Goal: Book appointment/travel/reservation: Register for event/course

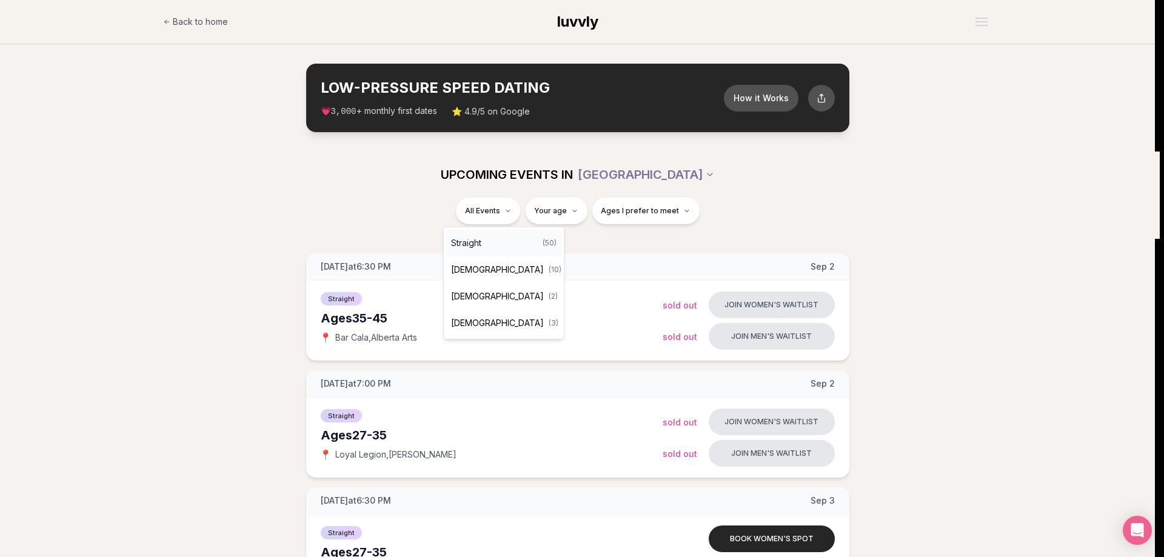
click at [463, 235] on div "Straight ( 50 )" at bounding box center [503, 243] width 115 height 27
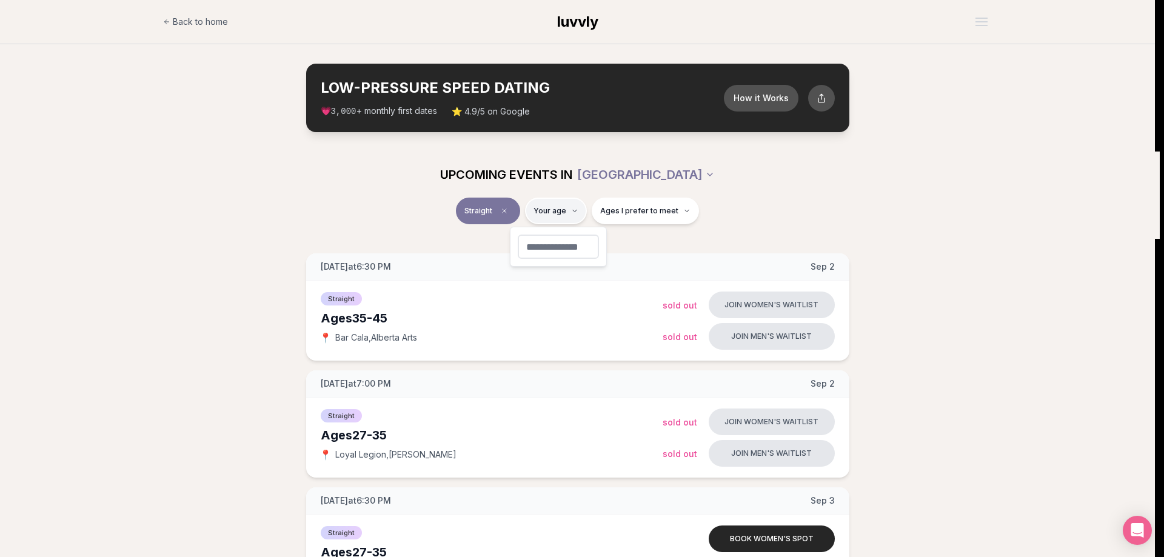
click at [560, 253] on input "number" at bounding box center [558, 247] width 81 height 24
type input "**"
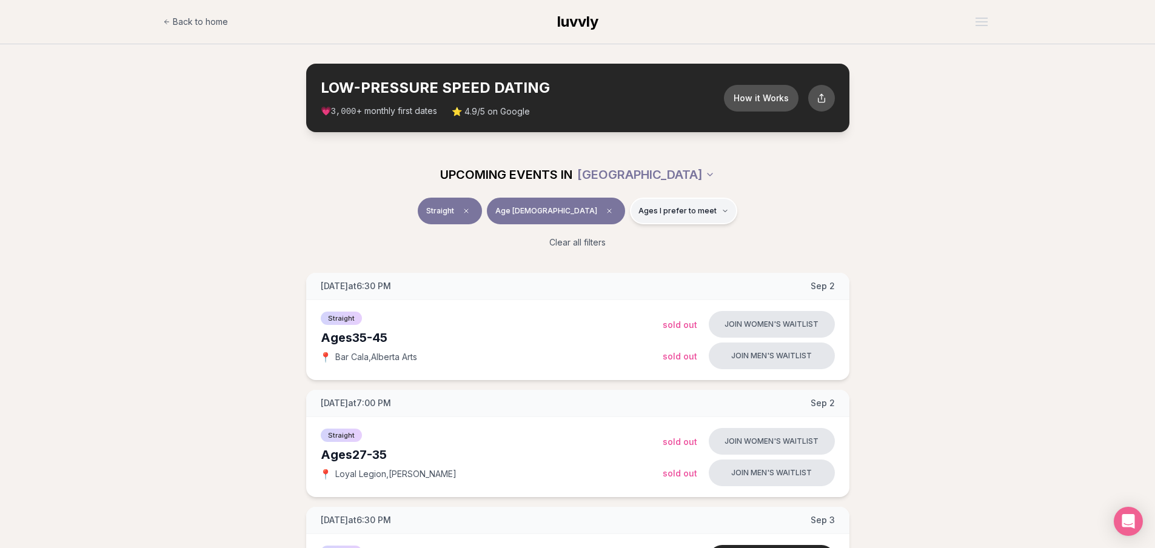
click at [656, 208] on span "Ages I prefer to meet" at bounding box center [677, 211] width 78 height 10
click at [669, 242] on span "Younger than me" at bounding box center [643, 241] width 68 height 12
click at [602, 242] on button "Younger than me" at bounding box center [597, 241] width 10 height 10
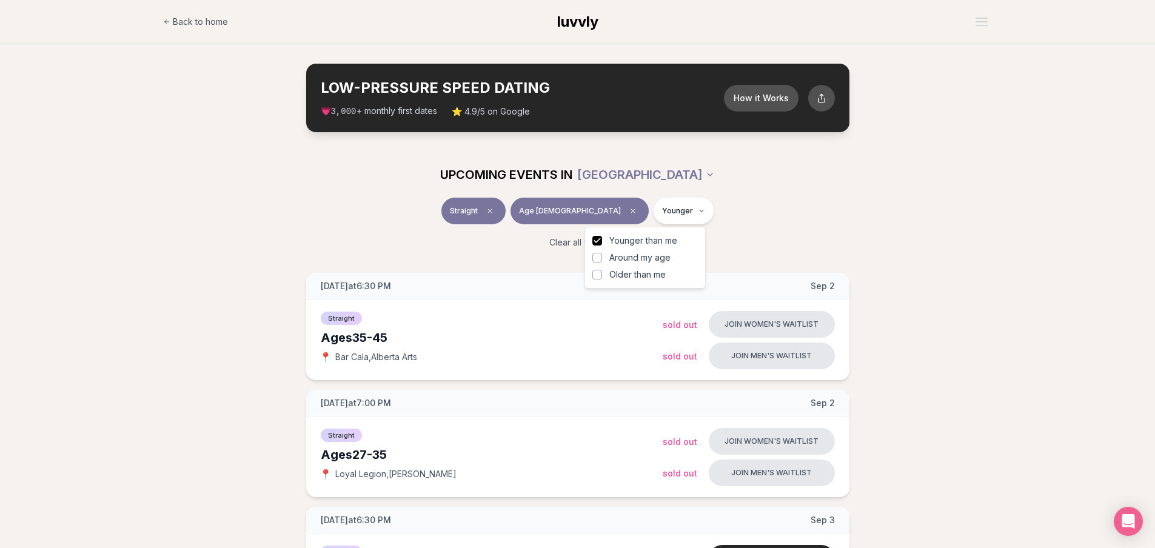
click at [659, 255] on span "Around my age" at bounding box center [639, 258] width 61 height 12
click at [602, 255] on button "Around my age" at bounding box center [597, 258] width 10 height 10
click at [659, 238] on span "Younger than me" at bounding box center [643, 241] width 68 height 12
click at [602, 238] on button "Younger than me" at bounding box center [597, 241] width 10 height 10
click at [762, 195] on div "UPCOMING EVENTS IN PORTLAND" at bounding box center [577, 175] width 698 height 46
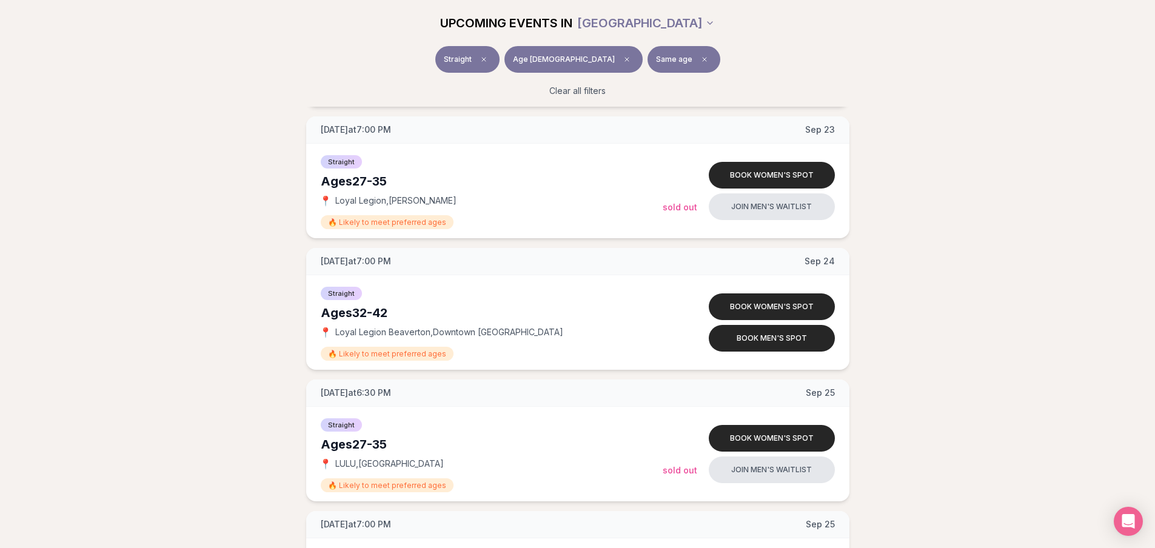
scroll to position [2000, 0]
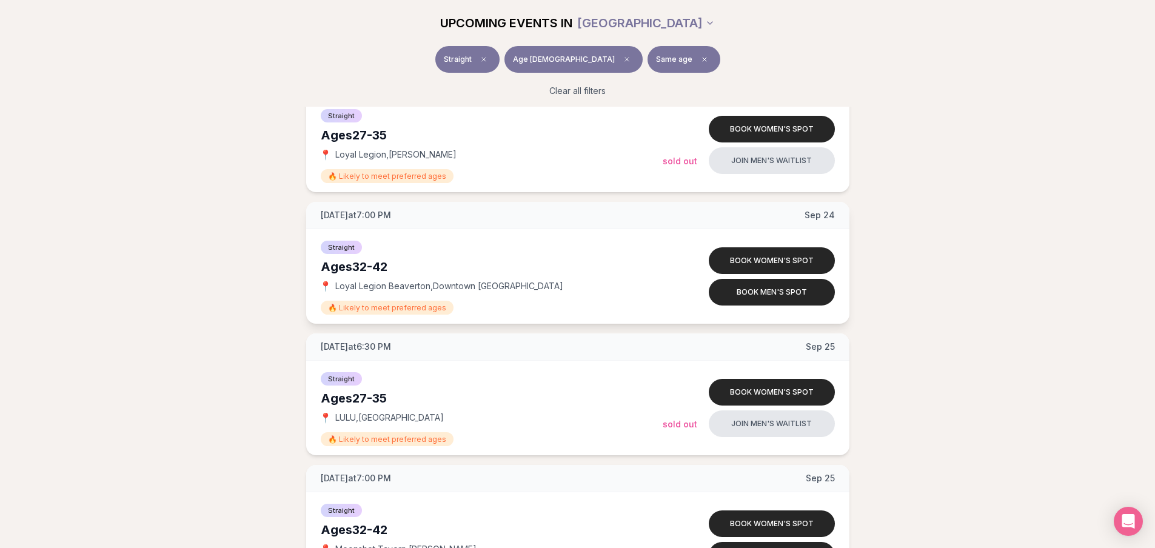
click at [361, 285] on span "Loyal Legion Beaverton , Downtown Beaverton" at bounding box center [449, 286] width 228 height 12
drag, startPoint x: 336, startPoint y: 286, endPoint x: 428, endPoint y: 281, distance: 92.3
click at [428, 281] on span "Loyal Legion Beaverton , Downtown Beaverton" at bounding box center [449, 286] width 228 height 12
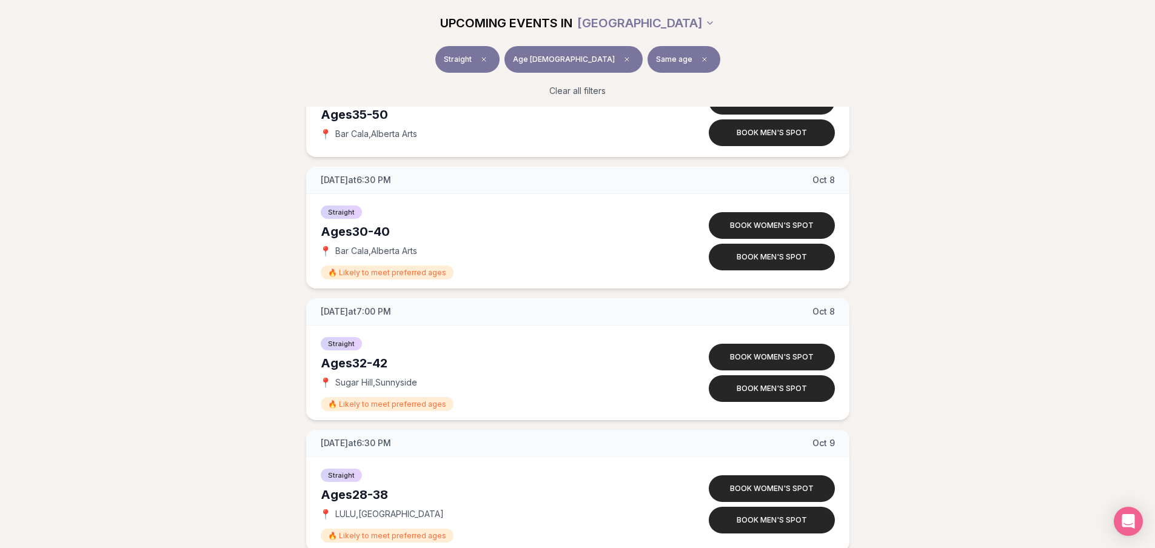
scroll to position [3333, 0]
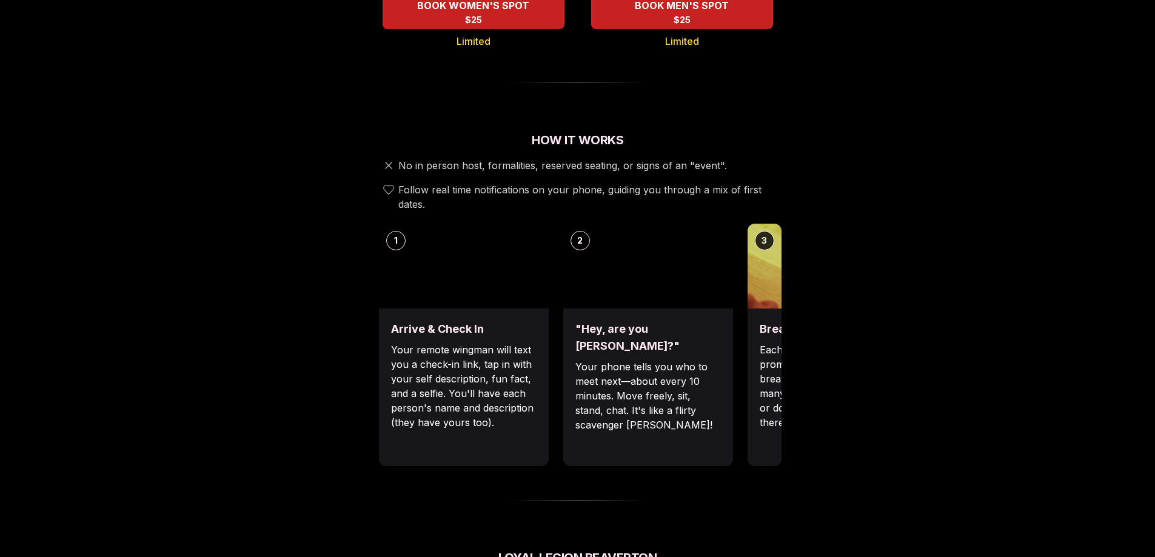
scroll to position [364, 0]
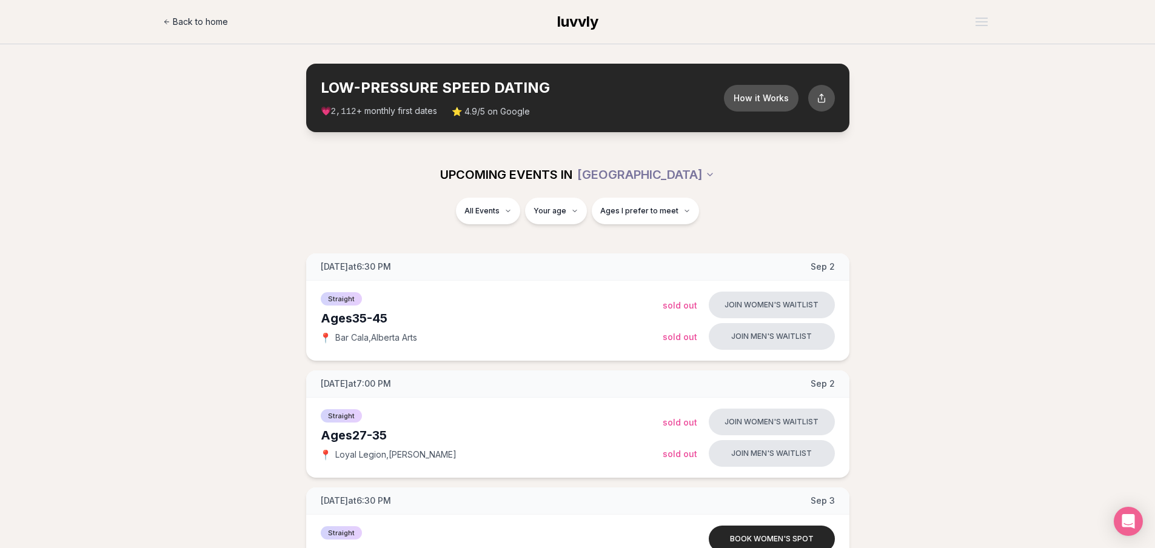
click at [193, 16] on span "Back to home" at bounding box center [200, 22] width 55 height 12
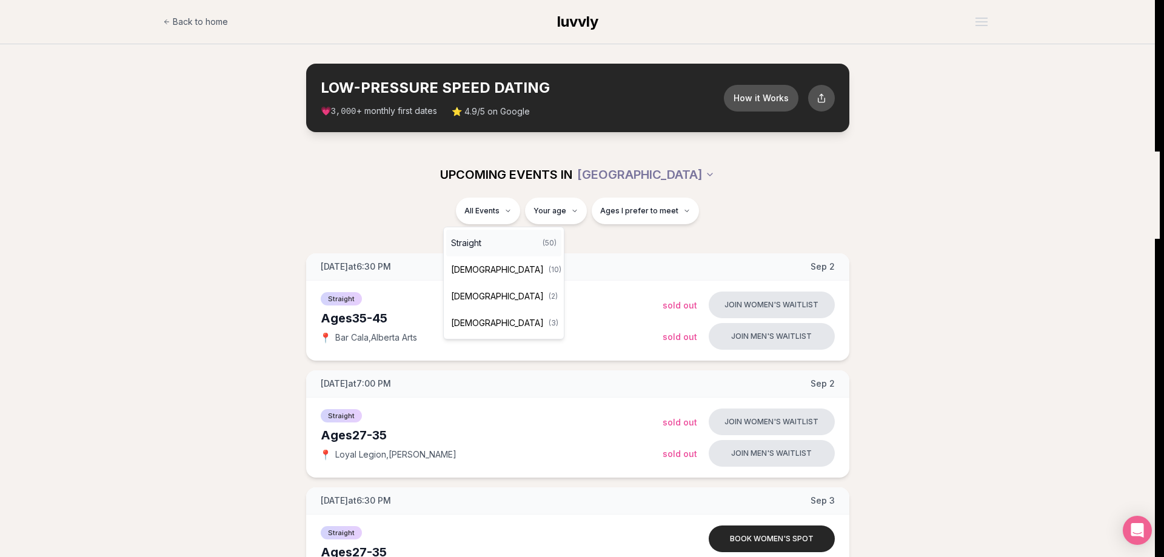
click at [487, 244] on div "Straight ( 50 )" at bounding box center [503, 243] width 115 height 27
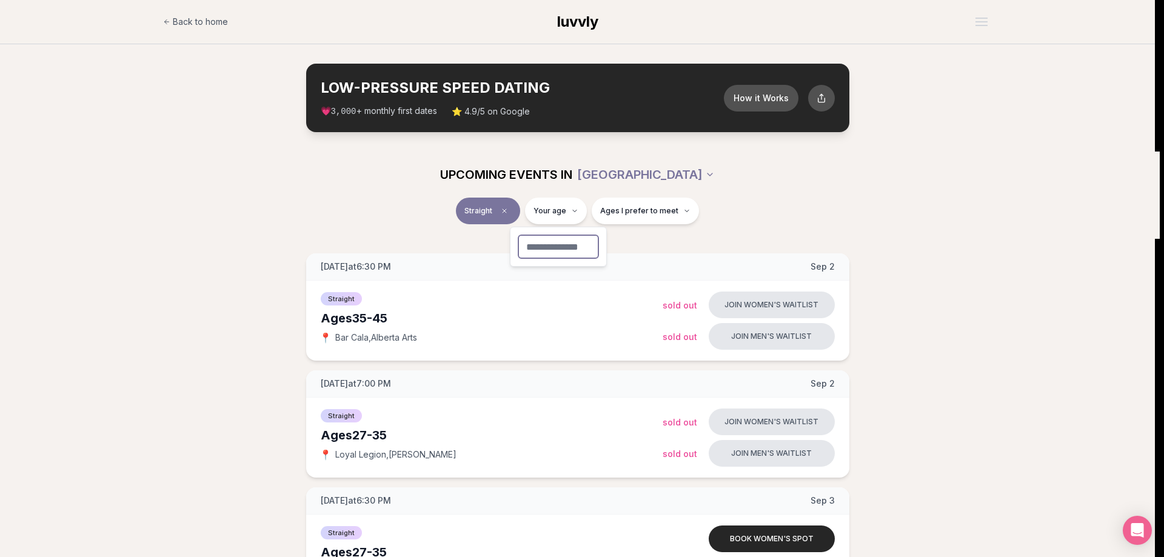
click at [564, 242] on input "number" at bounding box center [558, 247] width 81 height 24
type input "**"
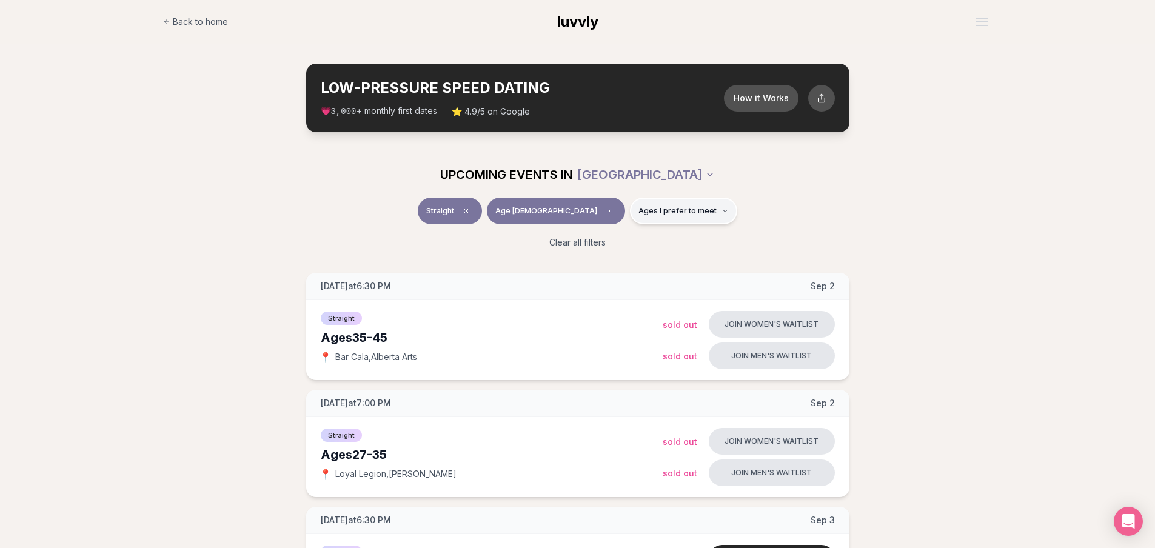
click at [655, 204] on button "Ages I prefer to meet" at bounding box center [683, 211] width 107 height 27
click at [657, 214] on span "Ages I prefer to meet" at bounding box center [677, 211] width 78 height 10
click at [656, 217] on button "Ages I prefer to meet" at bounding box center [683, 211] width 107 height 27
click at [656, 258] on span "Around my age" at bounding box center [639, 258] width 61 height 12
click at [602, 258] on button "Around my age" at bounding box center [597, 258] width 10 height 10
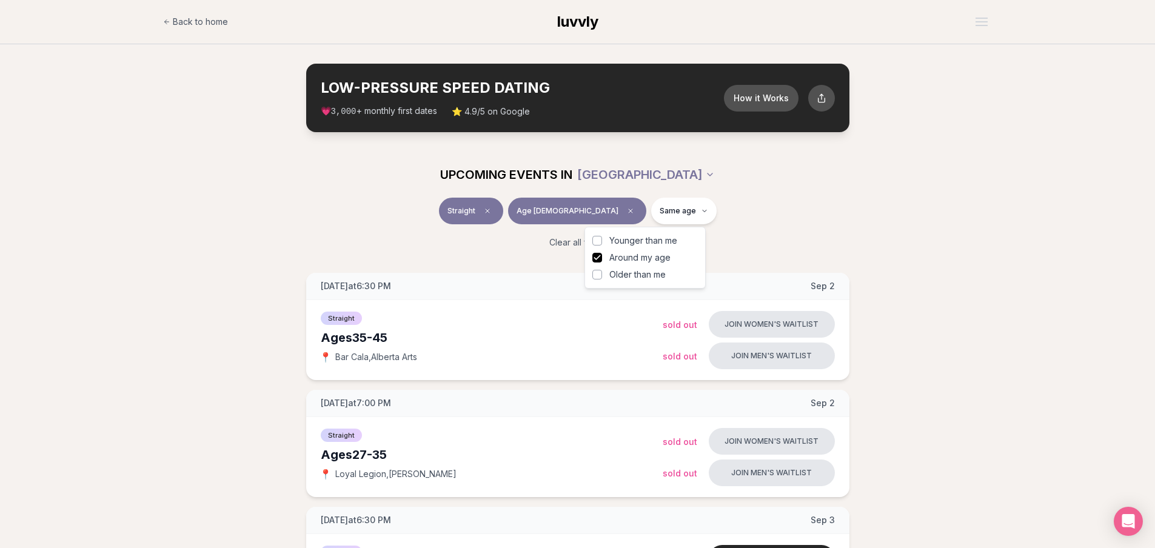
click at [772, 236] on div "Clear all filters" at bounding box center [577, 242] width 679 height 27
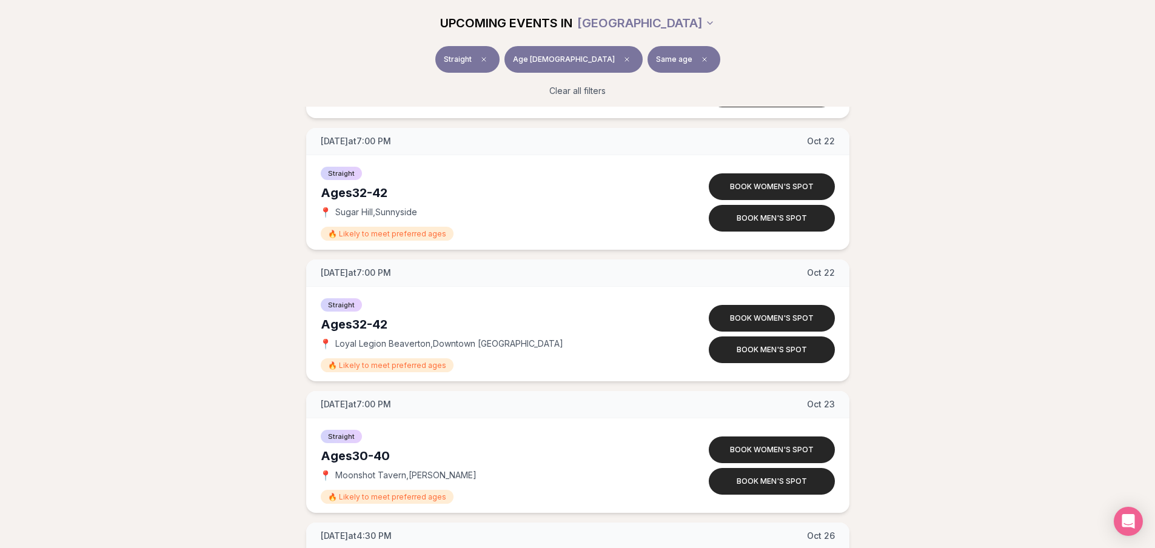
scroll to position [5212, 0]
